Goal: Check status

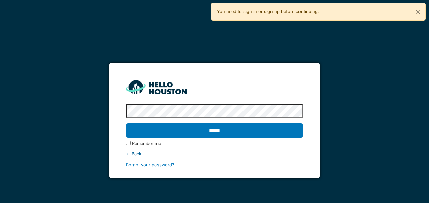
click at [126, 123] on input "******" at bounding box center [214, 130] width 176 height 14
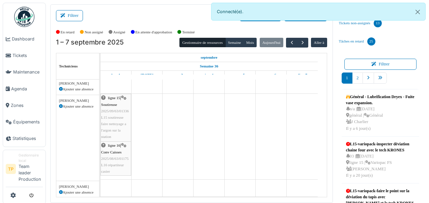
scroll to position [49, 0]
click at [100, 154] on td at bounding box center [99, 139] width 1 height 118
click at [108, 154] on span "Conv Caisses" at bounding box center [111, 152] width 21 height 4
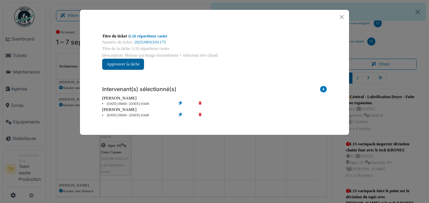
click at [114, 64] on button "Approuver la tâche" at bounding box center [123, 64] width 42 height 11
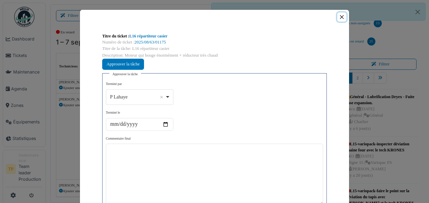
click at [339, 14] on button "Close" at bounding box center [341, 16] width 9 height 9
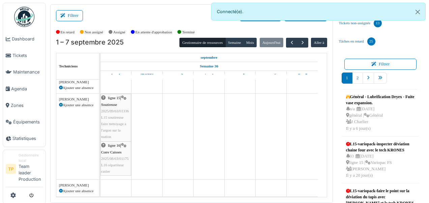
click at [118, 153] on span "Conv Caisses" at bounding box center [111, 152] width 21 height 4
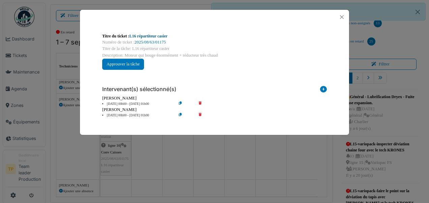
click at [137, 34] on link "L16 répartiteur casier" at bounding box center [148, 36] width 38 height 5
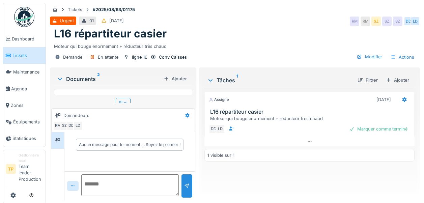
click at [83, 81] on div "Documents 2" at bounding box center [109, 79] width 104 height 8
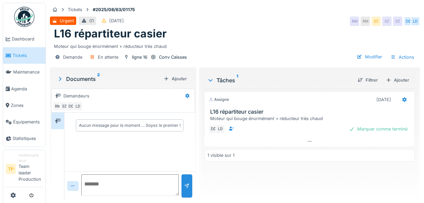
click at [61, 78] on icon at bounding box center [60, 78] width 7 height 5
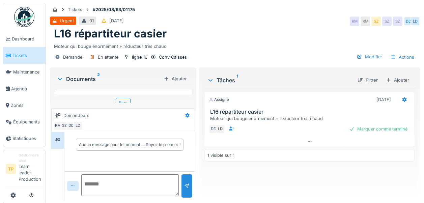
click at [123, 101] on div "Plus" at bounding box center [123, 103] width 15 height 10
click at [114, 91] on img at bounding box center [89, 83] width 61 height 82
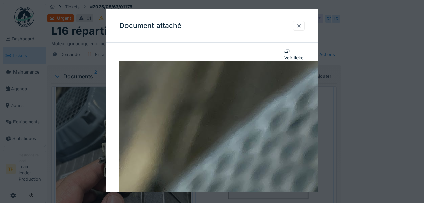
click at [301, 25] on div at bounding box center [298, 26] width 5 height 6
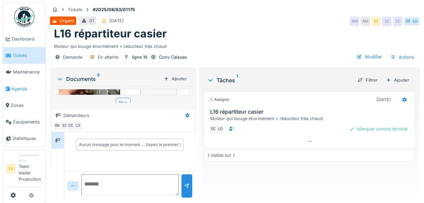
click at [16, 89] on span "Agenda" at bounding box center [27, 89] width 32 height 6
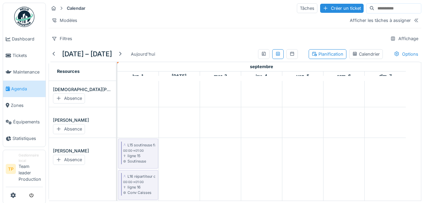
scroll to position [91, 0]
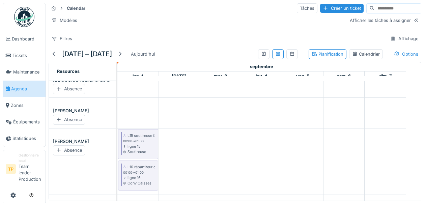
click at [407, 117] on div "L15 soutireuse faire nettoyage a l'argon sur la station d'azote DD 00:00 -> 01:…" at bounding box center [268, 141] width 303 height 120
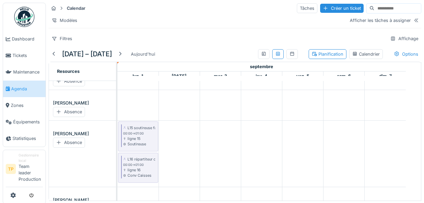
scroll to position [99, 0]
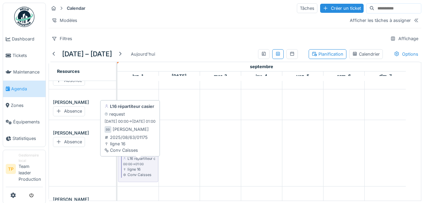
click at [152, 172] on div "ligne 16" at bounding box center [139, 168] width 32 height 5
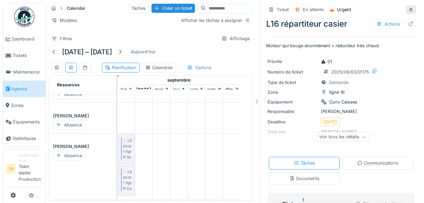
click at [408, 10] on icon at bounding box center [410, 9] width 5 height 4
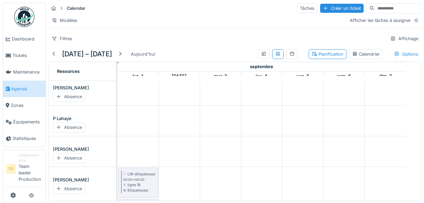
scroll to position [475, 0]
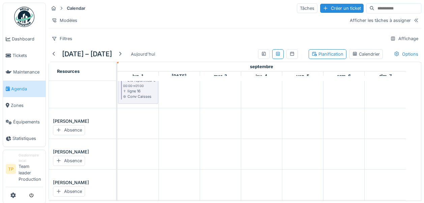
scroll to position [334, 0]
